Goal: Information Seeking & Learning: Learn about a topic

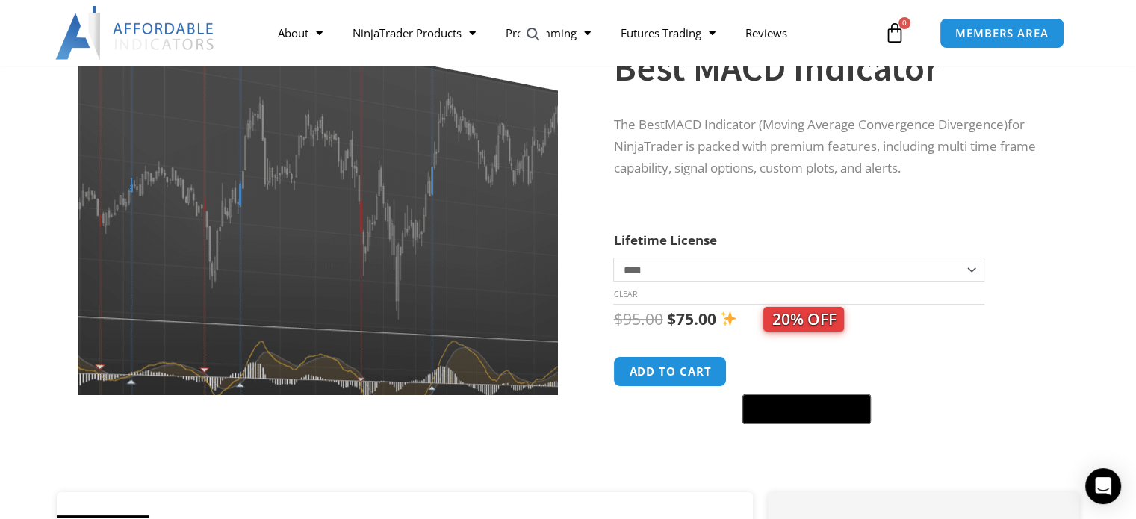
click at [370, 274] on img at bounding box center [299, 177] width 649 height 521
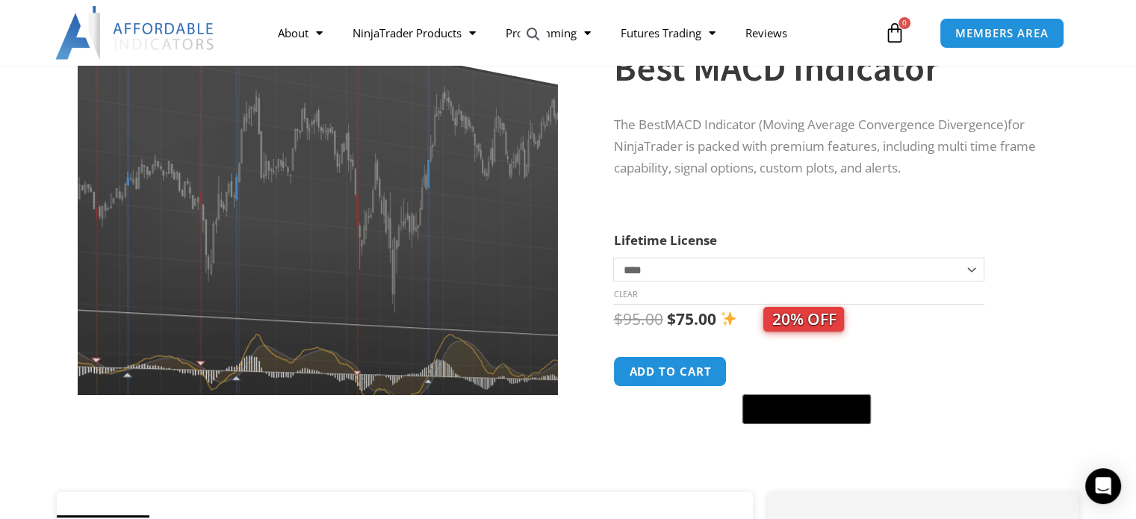
click at [380, 292] on img at bounding box center [296, 170] width 649 height 521
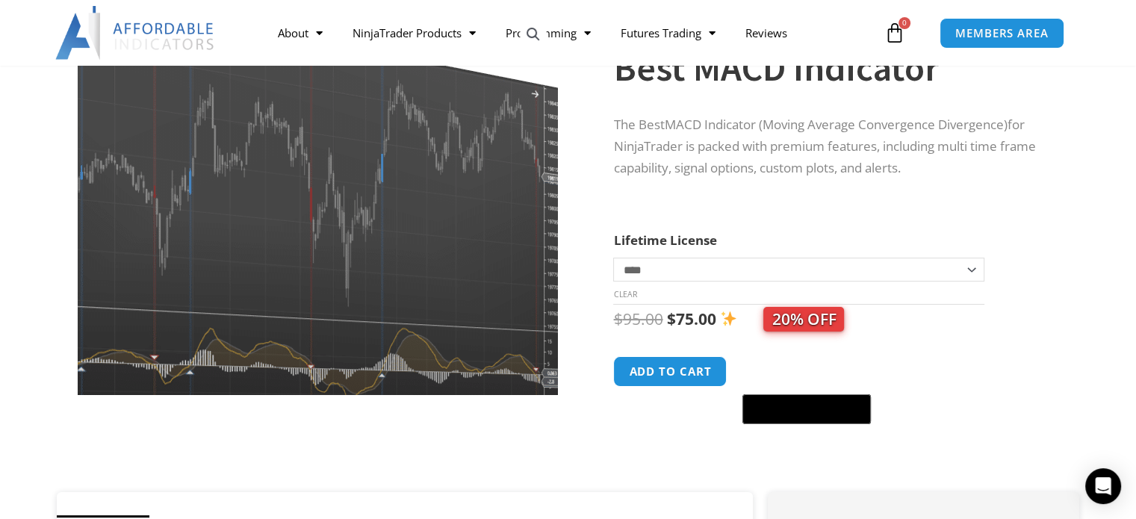
click at [509, 311] on img at bounding box center [249, 164] width 649 height 521
click at [509, 312] on img at bounding box center [250, 164] width 649 height 521
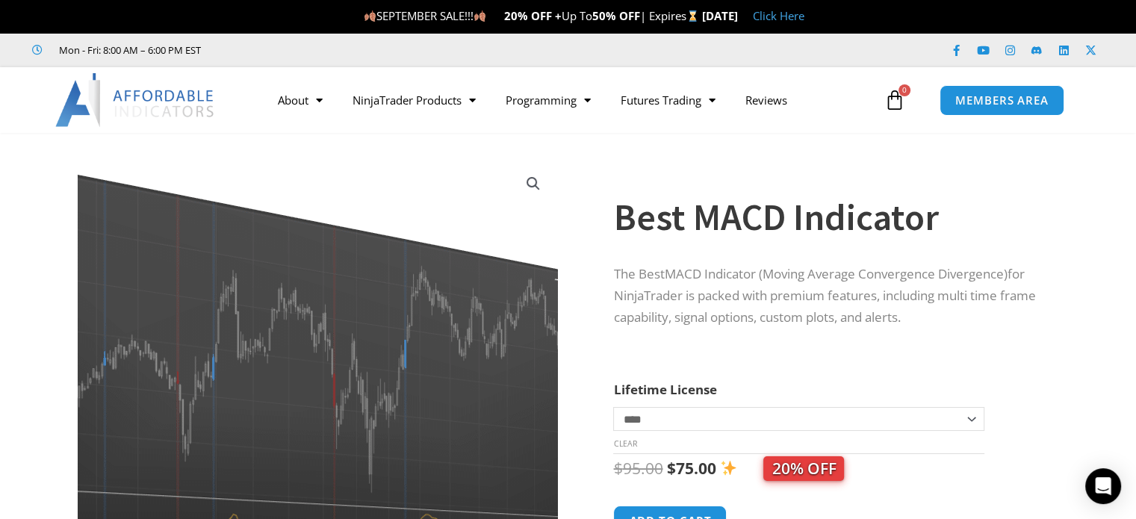
click at [446, 356] on img at bounding box center [272, 350] width 649 height 521
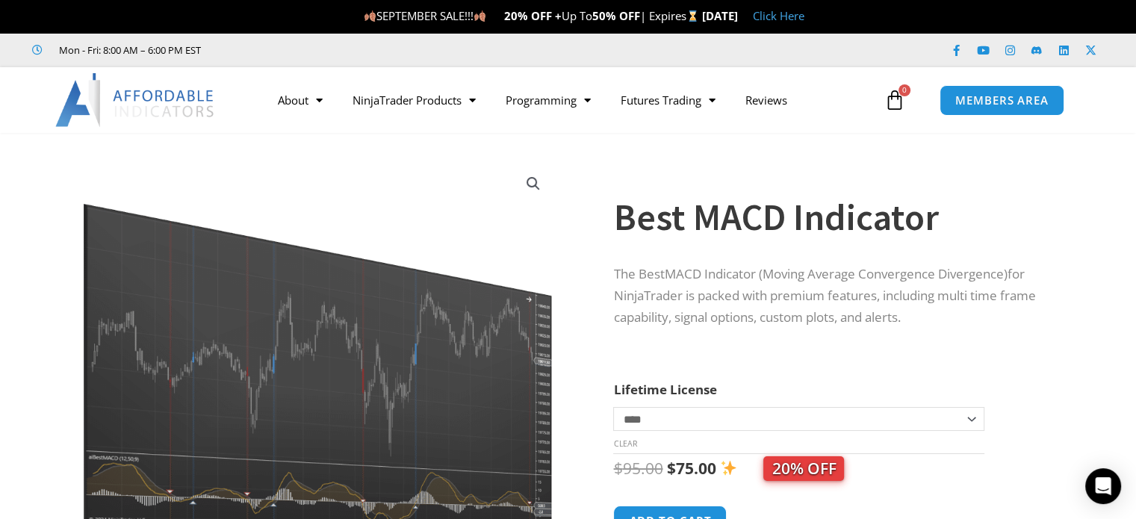
click at [530, 182] on link "View full-screen image gallery" at bounding box center [533, 183] width 27 height 27
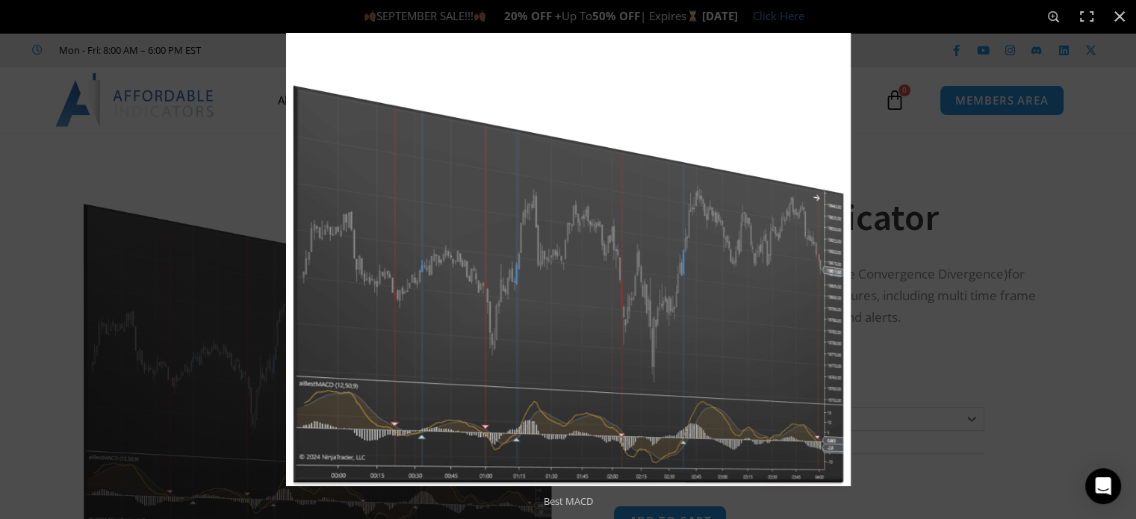
click at [607, 313] on img at bounding box center [568, 259] width 565 height 453
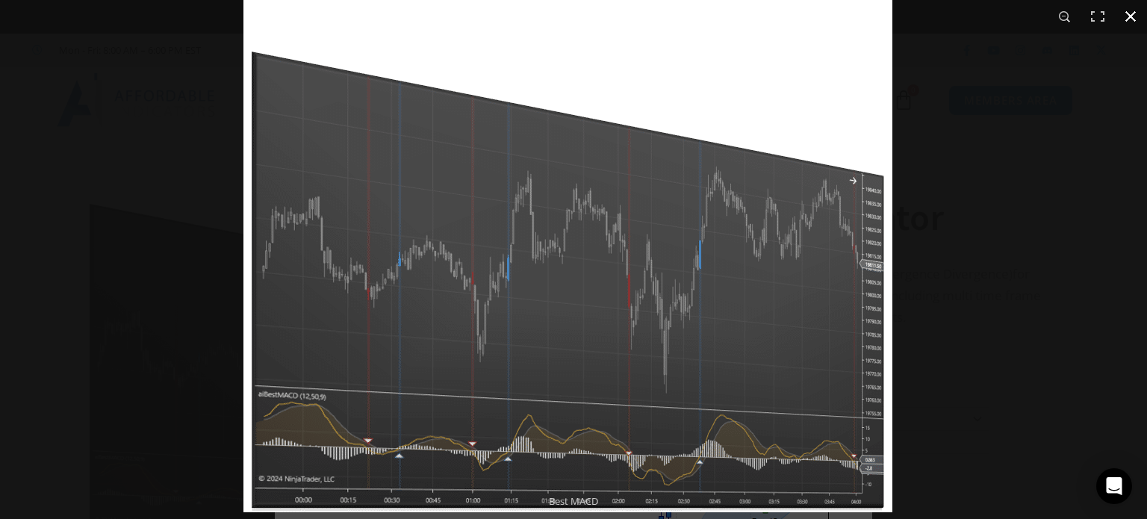
click at [1130, 16] on button "Close (Esc)" at bounding box center [1131, 16] width 33 height 33
